Goal: Navigation & Orientation: Understand site structure

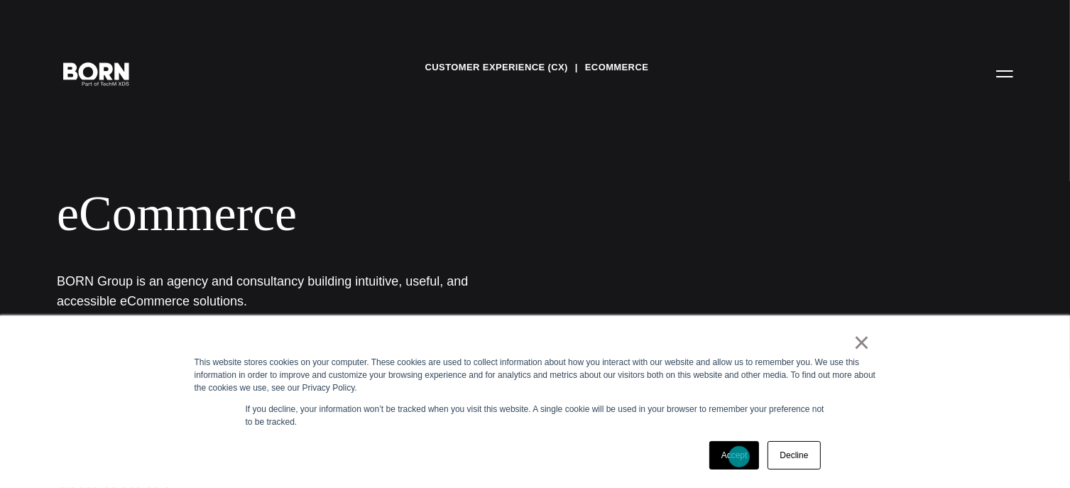
click at [739, 457] on link "Accept" at bounding box center [734, 455] width 50 height 28
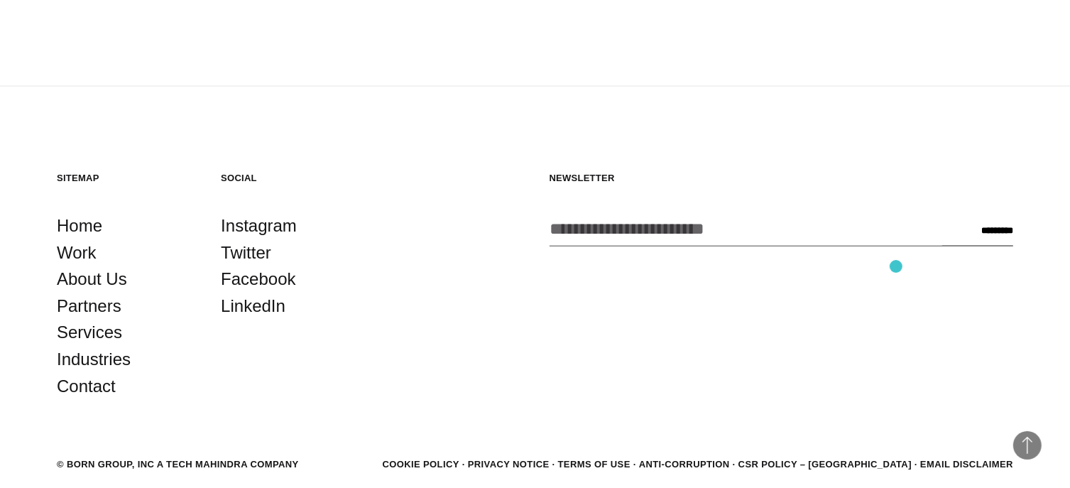
scroll to position [2304, 0]
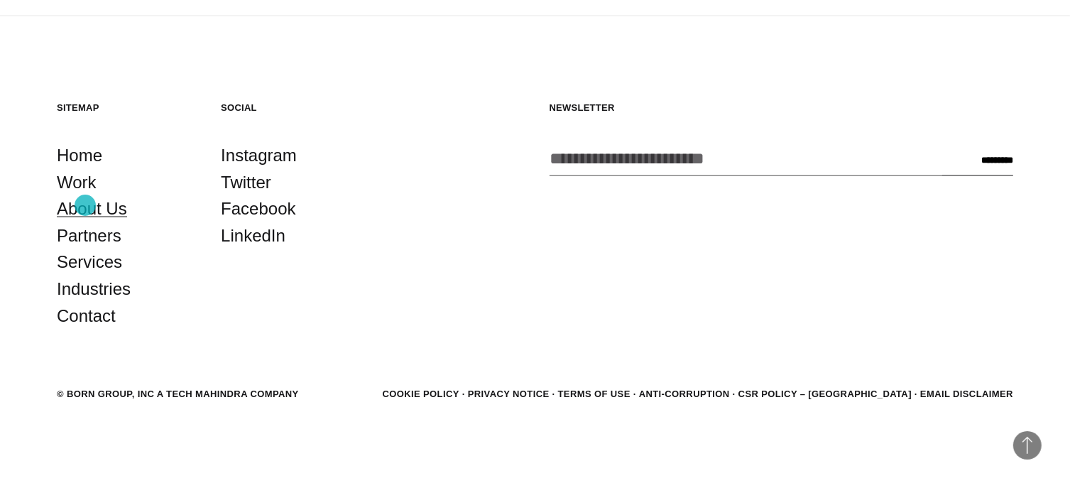
click at [85, 205] on link "About Us" at bounding box center [92, 208] width 70 height 27
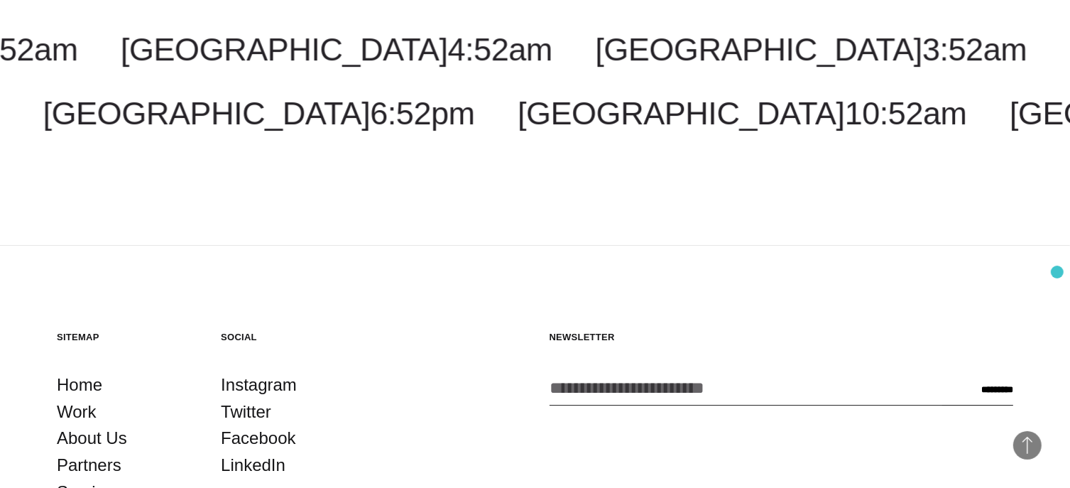
scroll to position [4844, 0]
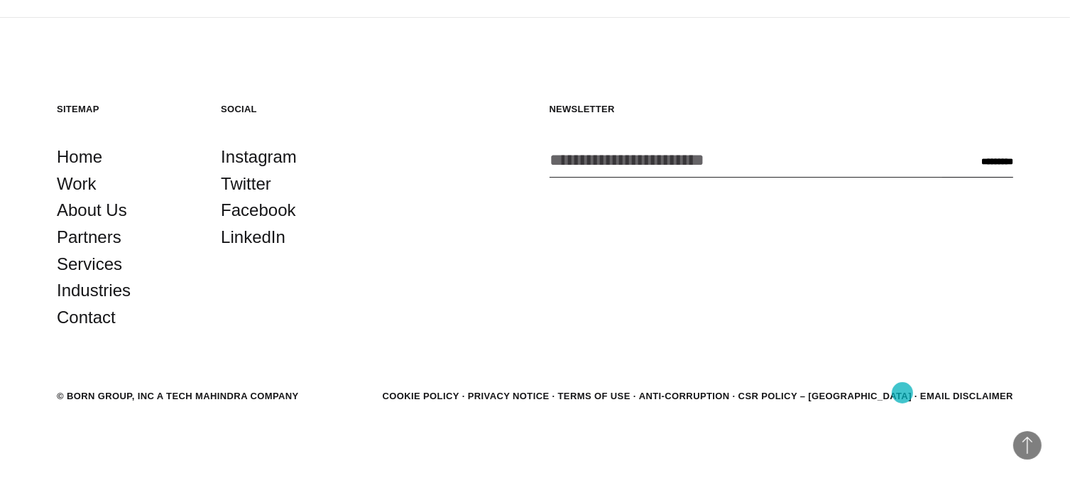
click at [903, 393] on link "CSR POLICY – [GEOGRAPHIC_DATA]" at bounding box center [825, 396] width 173 height 11
